Goal: Information Seeking & Learning: Learn about a topic

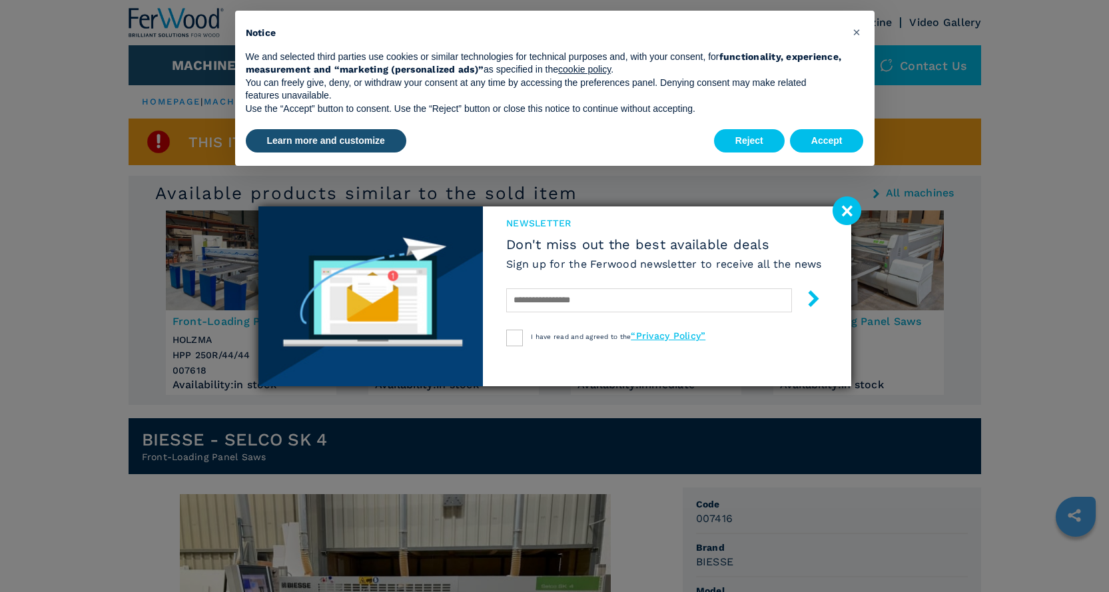
click at [851, 205] on image at bounding box center [847, 211] width 29 height 29
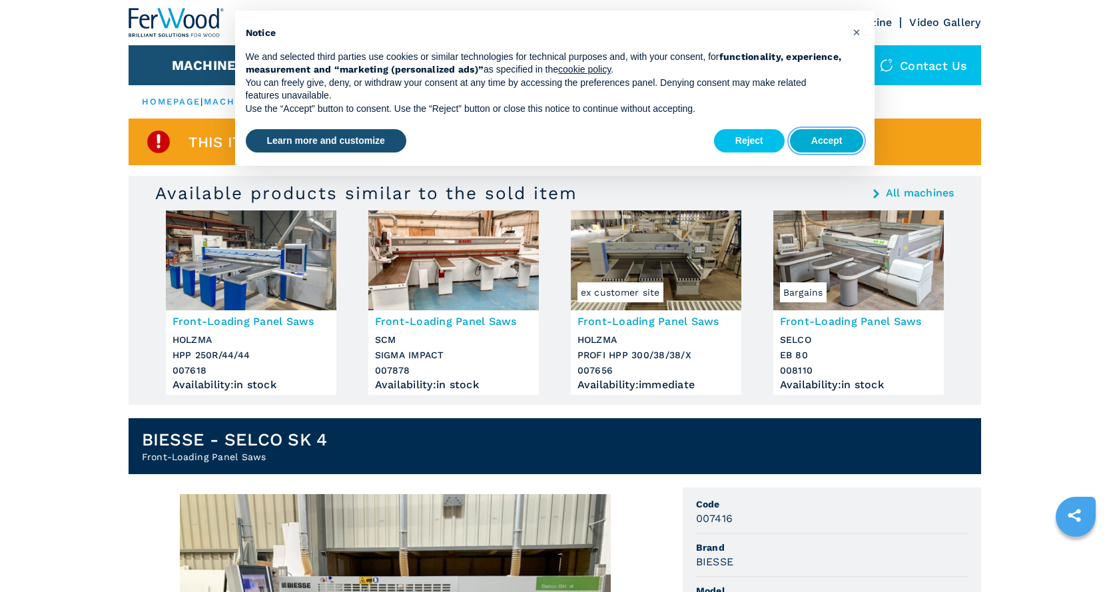
click at [810, 130] on button "Accept" at bounding box center [827, 141] width 74 height 24
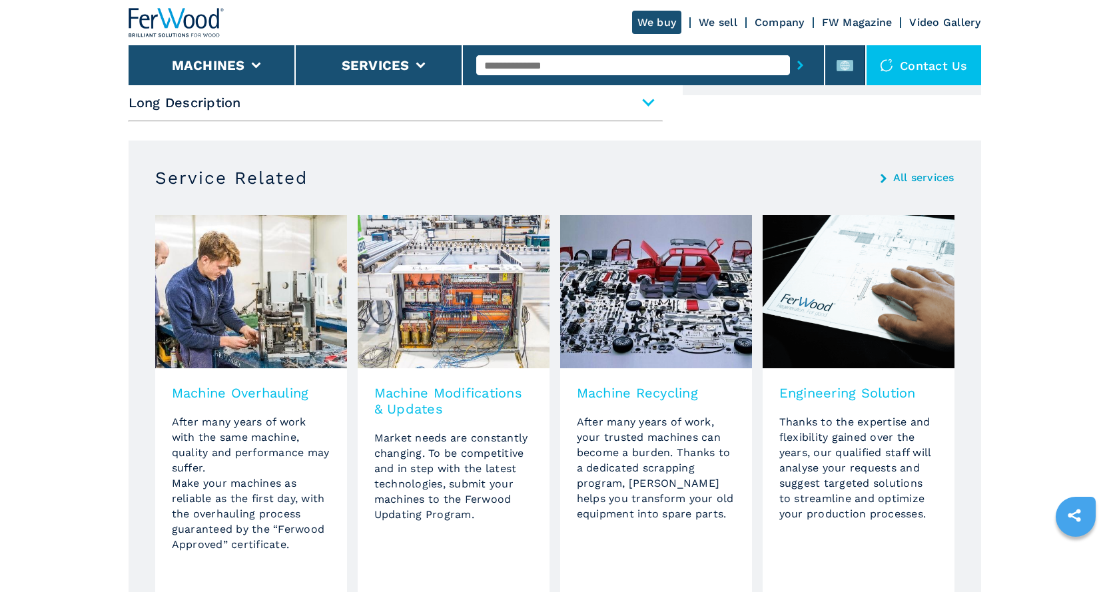
scroll to position [999, 0]
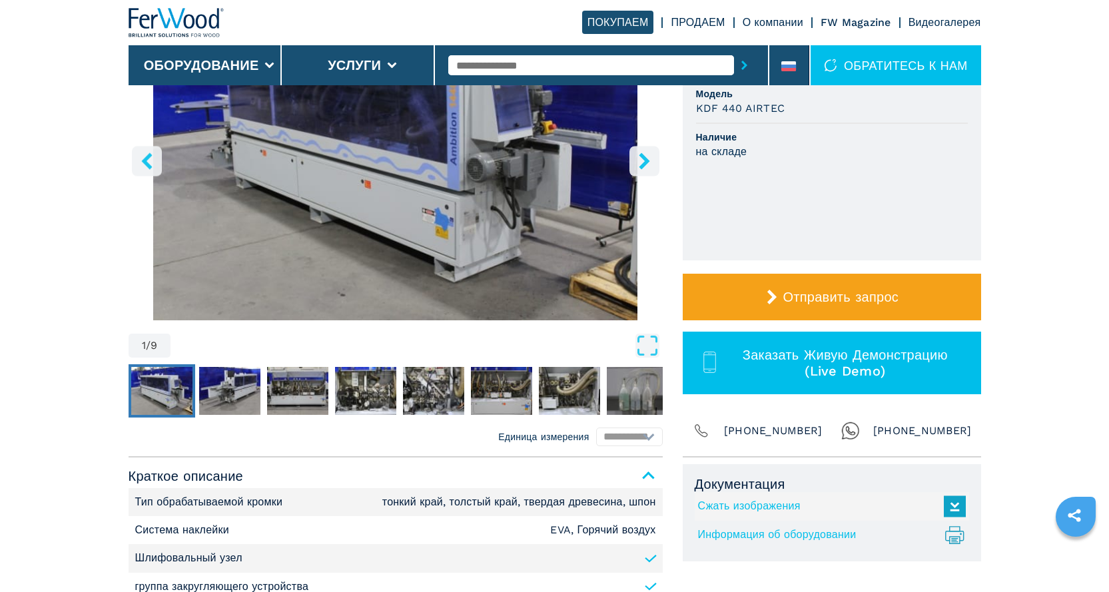
scroll to position [133, 0]
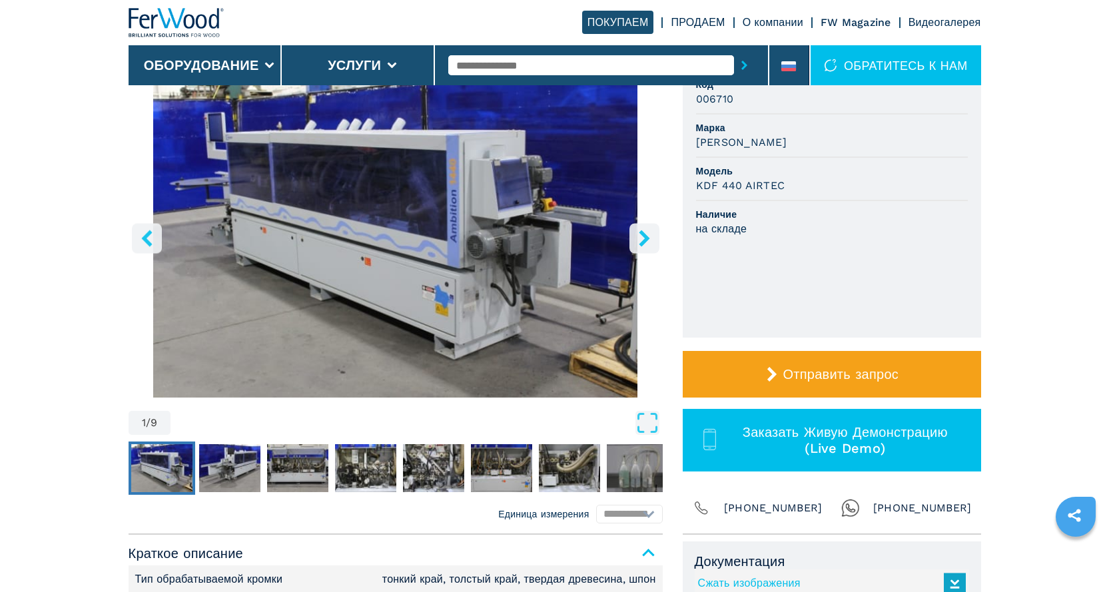
click at [648, 242] on icon "right-button" at bounding box center [644, 238] width 17 height 17
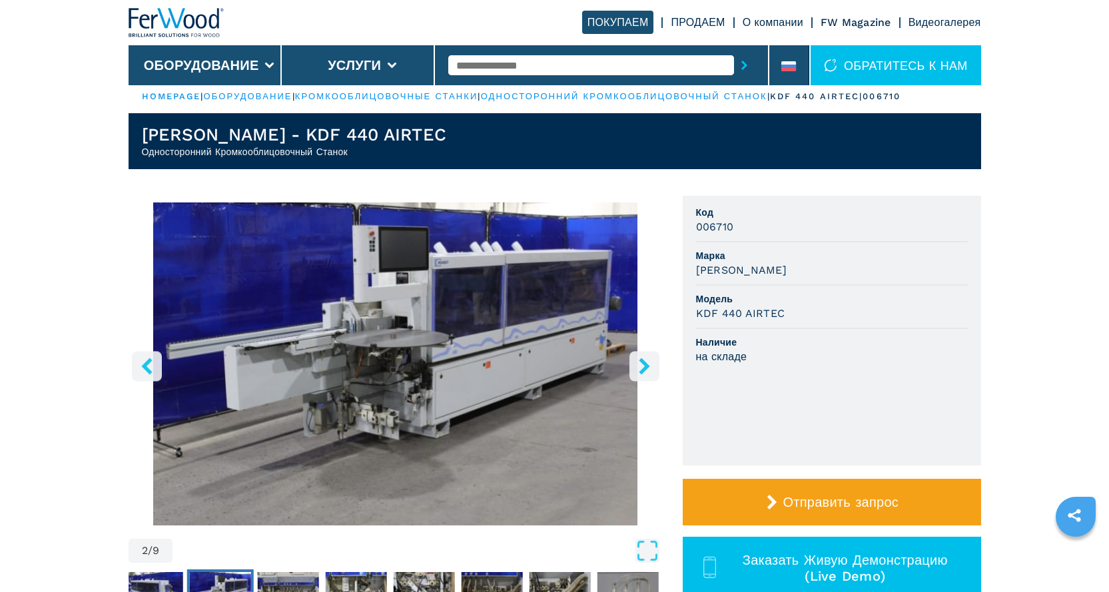
scroll to position [0, 0]
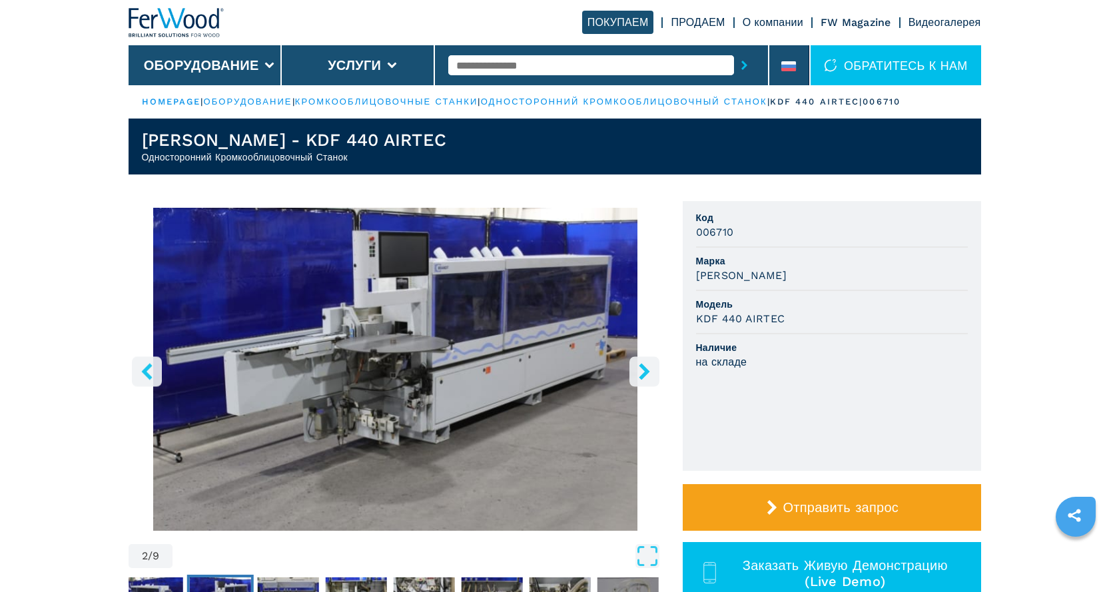
click at [643, 370] on icon "right-button" at bounding box center [644, 371] width 17 height 17
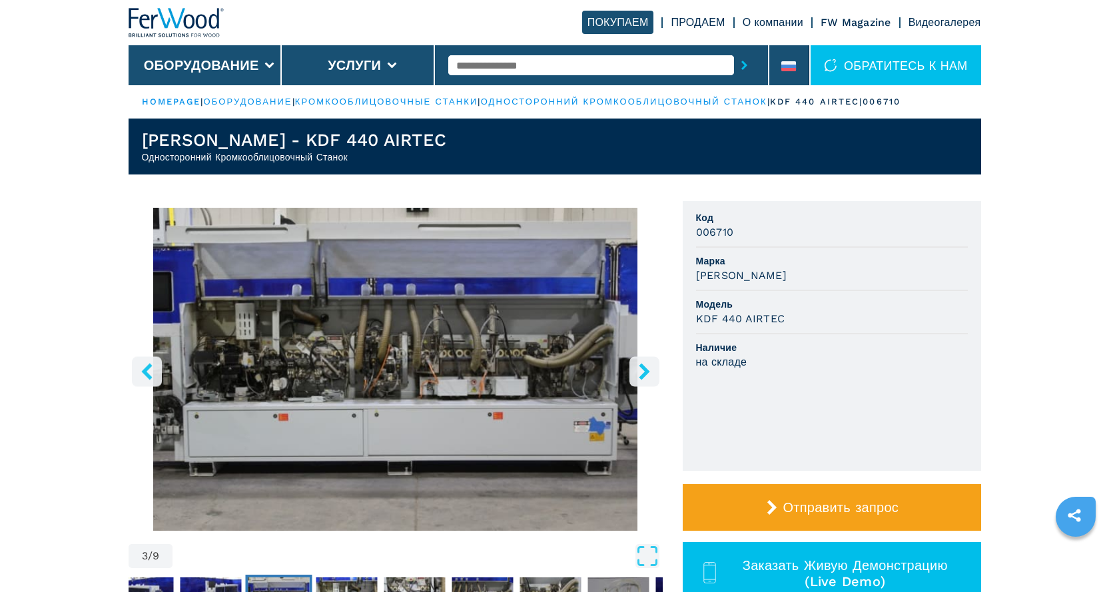
click at [643, 370] on icon "right-button" at bounding box center [644, 371] width 17 height 17
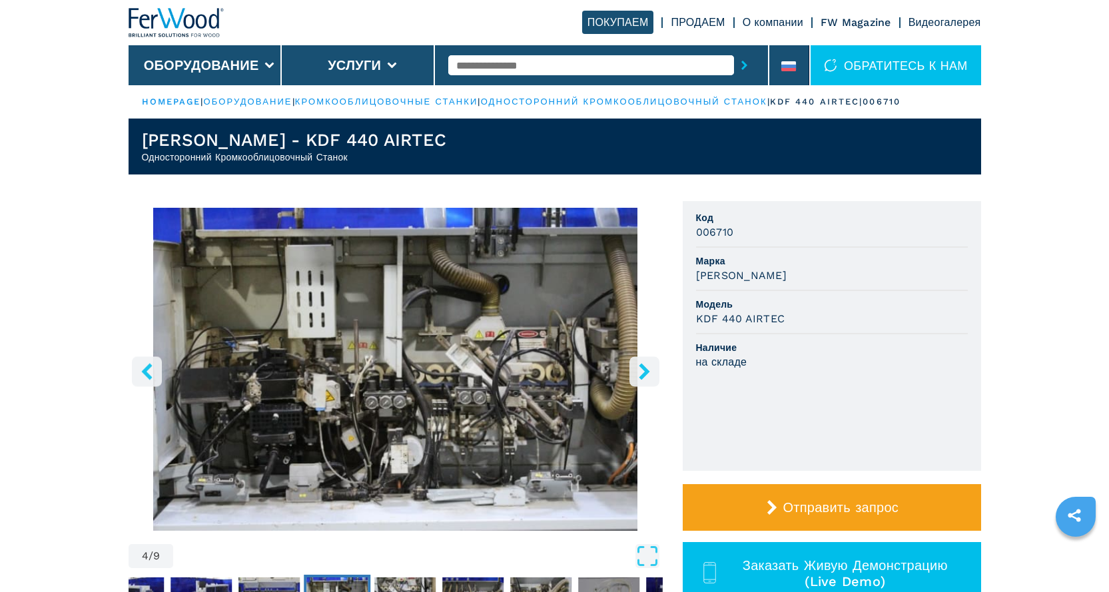
click at [643, 370] on icon "right-button" at bounding box center [644, 371] width 17 height 17
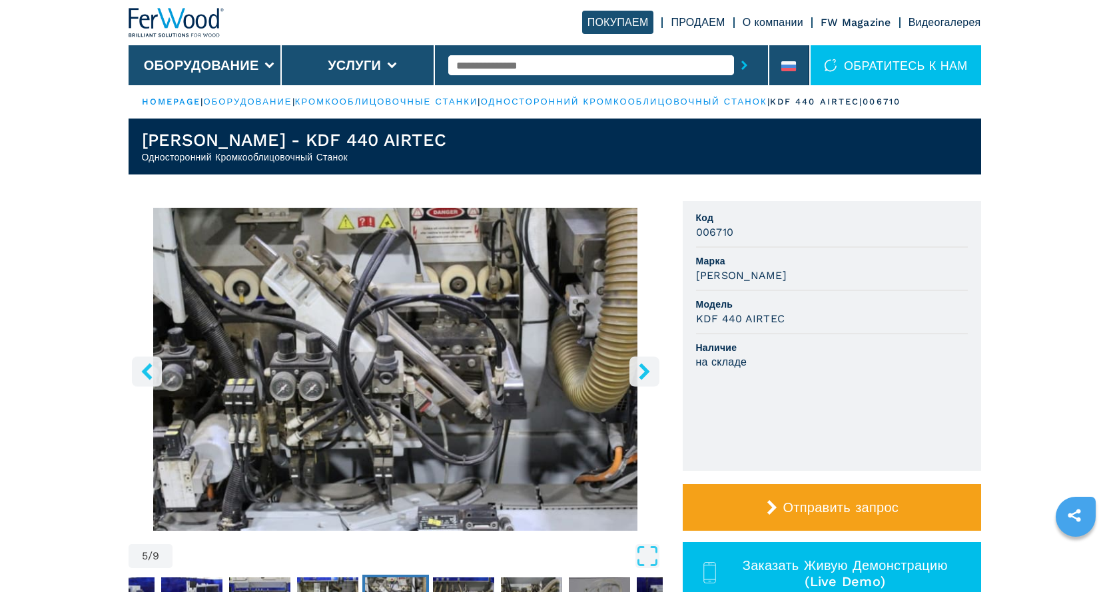
click at [643, 370] on icon "right-button" at bounding box center [644, 371] width 17 height 17
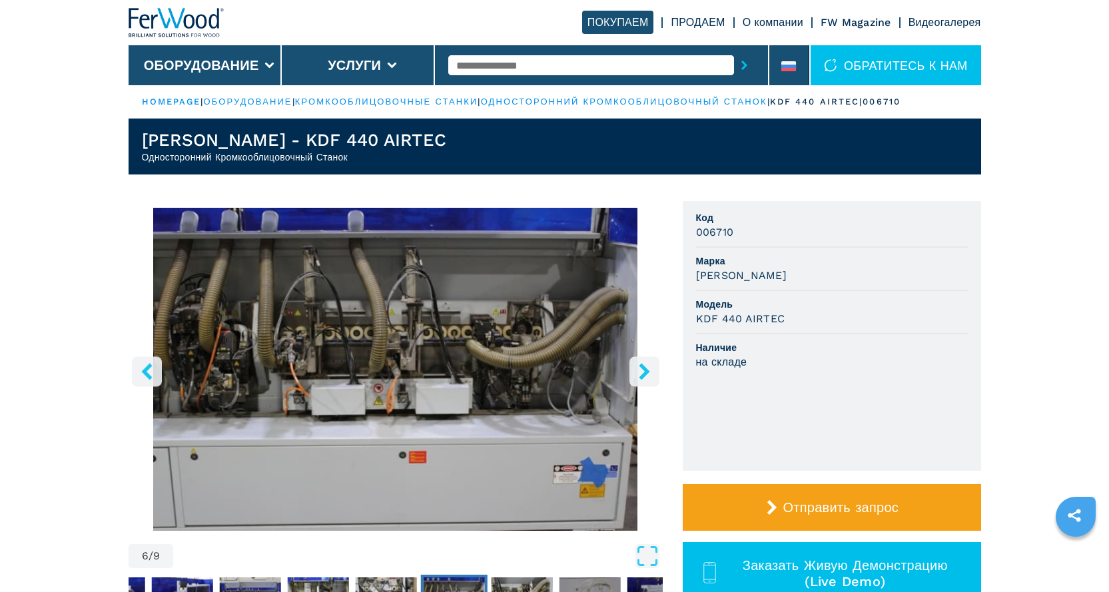
click at [643, 370] on icon "right-button" at bounding box center [644, 371] width 17 height 17
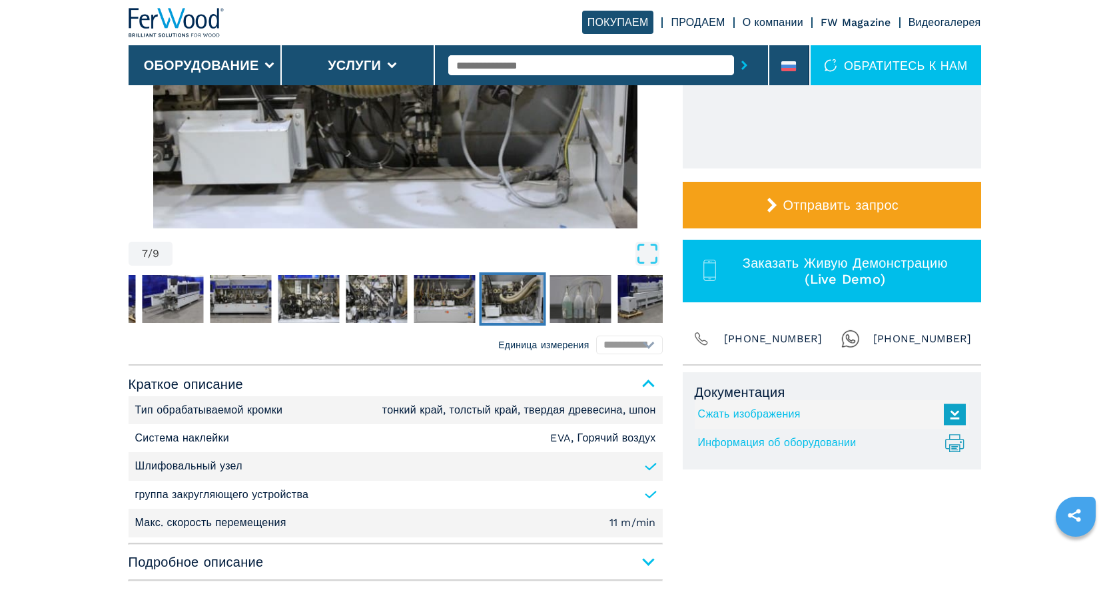
scroll to position [333, 0]
